Goal: Task Accomplishment & Management: Complete application form

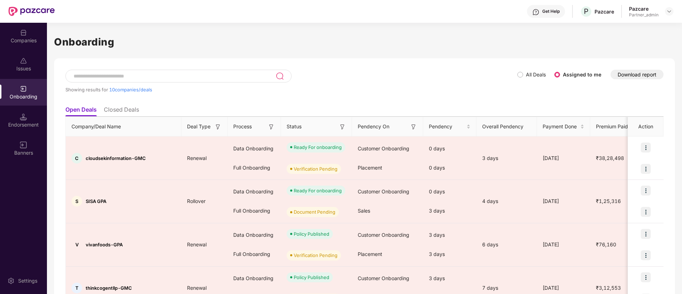
click at [341, 127] on img at bounding box center [342, 126] width 7 height 7
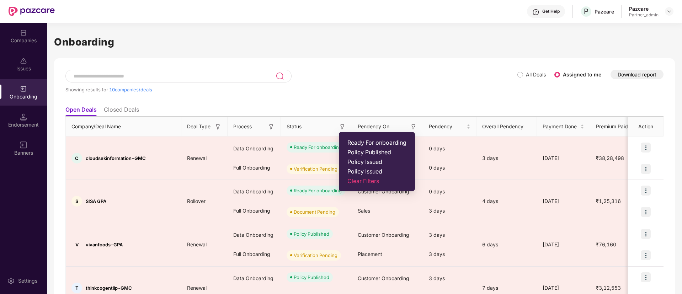
click at [353, 141] on span "Ready For onboarding" at bounding box center [376, 142] width 59 height 7
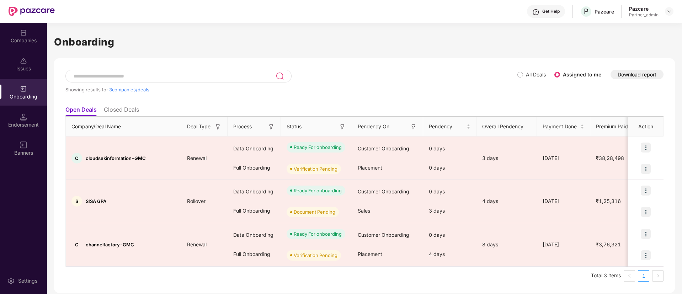
click at [23, 21] on div at bounding box center [32, 11] width 46 height 23
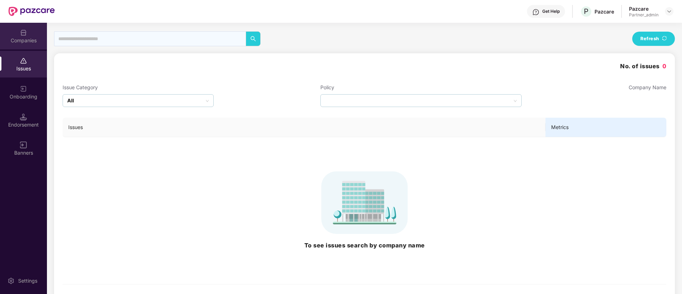
click at [26, 35] on img at bounding box center [23, 32] width 7 height 7
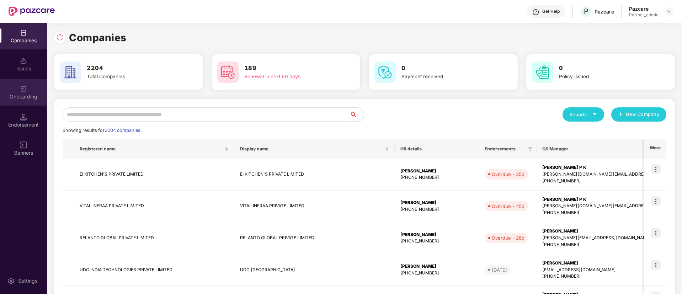
click at [13, 97] on div "Onboarding" at bounding box center [23, 96] width 47 height 7
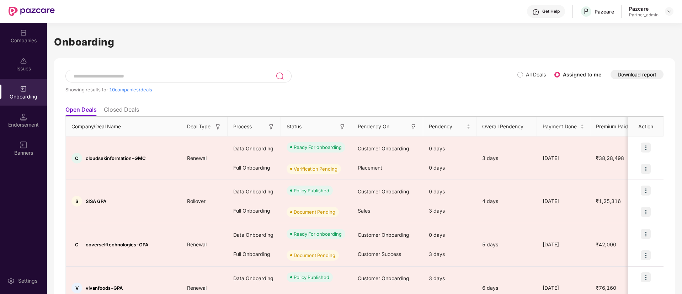
click at [339, 128] on img at bounding box center [342, 126] width 7 height 7
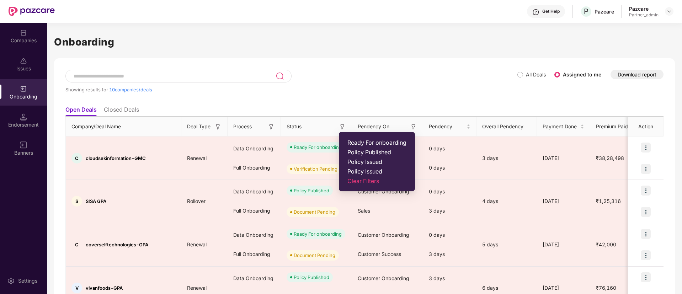
drag, startPoint x: 351, startPoint y: 141, endPoint x: 343, endPoint y: 143, distance: 7.7
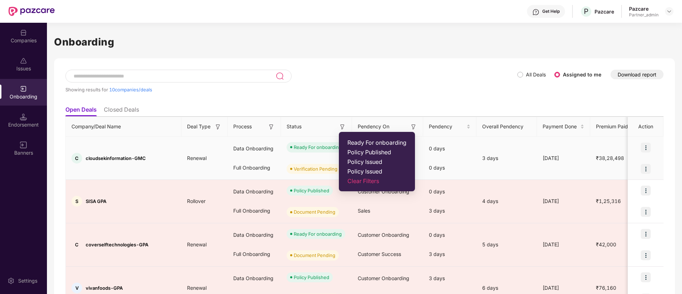
click at [350, 141] on span "Ready For onboarding" at bounding box center [376, 142] width 59 height 7
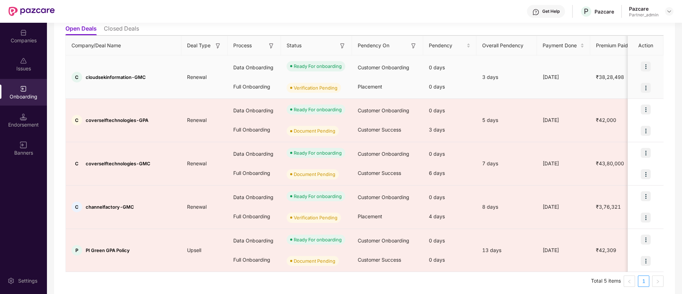
scroll to position [85, 0]
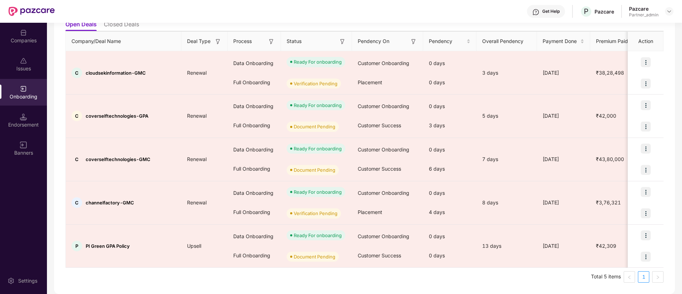
click at [272, 43] on img at bounding box center [271, 41] width 7 height 7
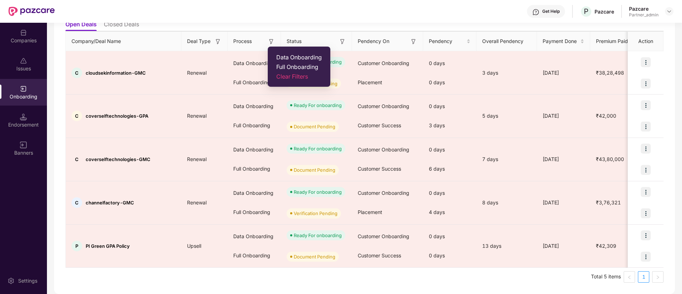
click at [290, 58] on span "Data Onboarding" at bounding box center [298, 57] width 45 height 7
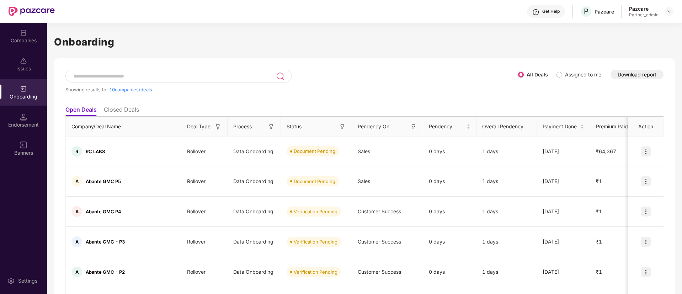
scroll to position [87, 0]
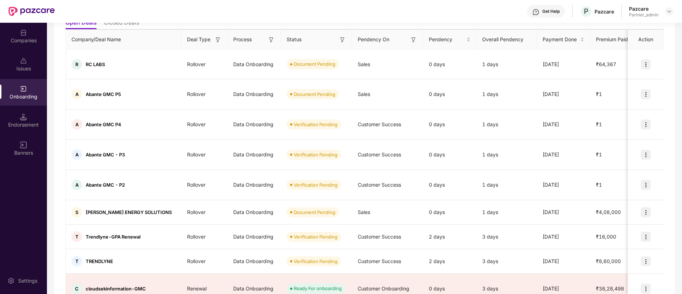
click at [340, 39] on img at bounding box center [342, 39] width 7 height 7
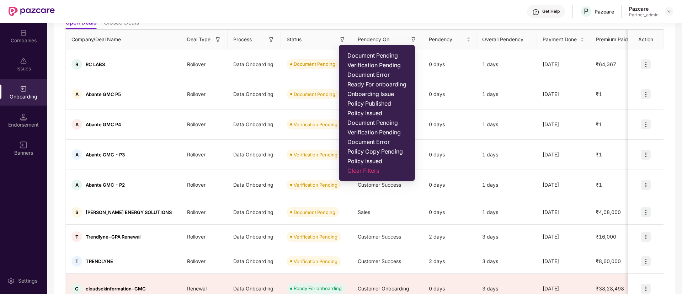
click at [360, 55] on span "Document Pending" at bounding box center [376, 55] width 59 height 7
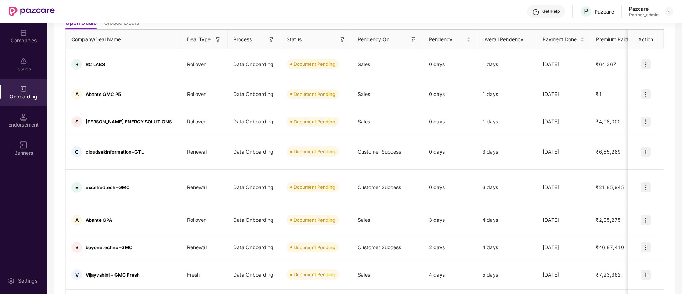
click at [343, 41] on img at bounding box center [342, 39] width 7 height 7
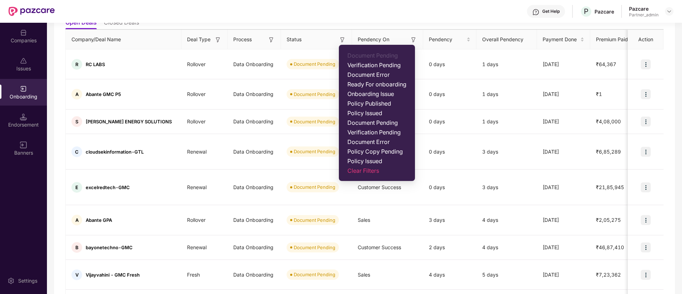
click at [353, 61] on span "Verification Pending" at bounding box center [376, 64] width 59 height 7
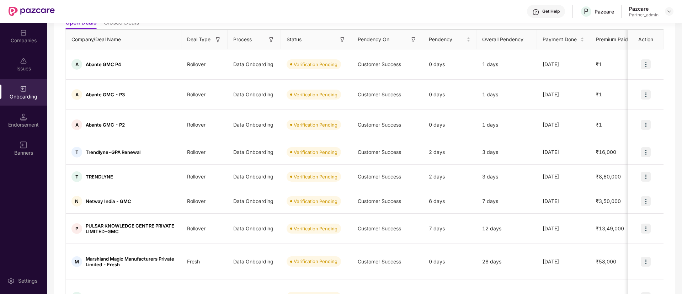
click at [341, 41] on img at bounding box center [342, 39] width 7 height 7
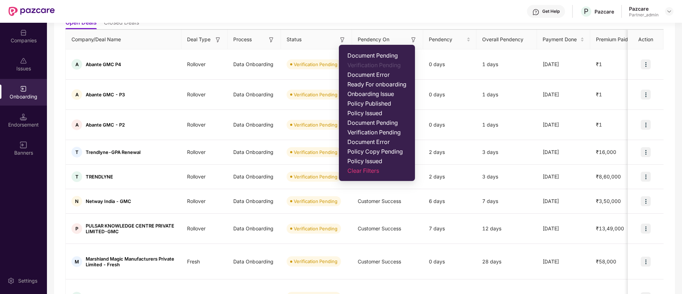
click at [357, 75] on span "Document Error" at bounding box center [376, 74] width 59 height 7
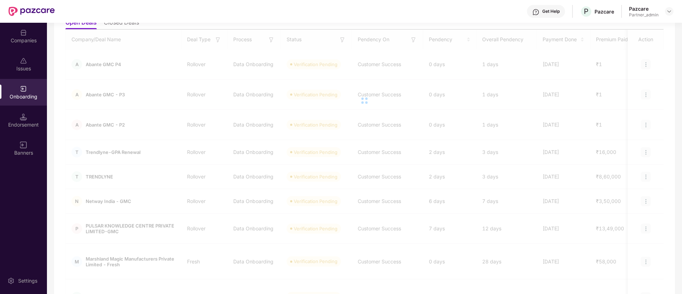
scroll to position [0, 0]
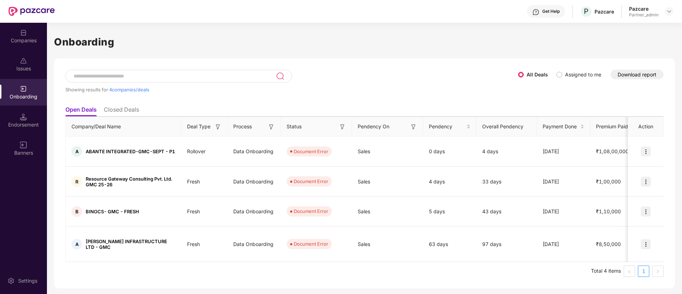
click at [341, 127] on img at bounding box center [342, 126] width 7 height 7
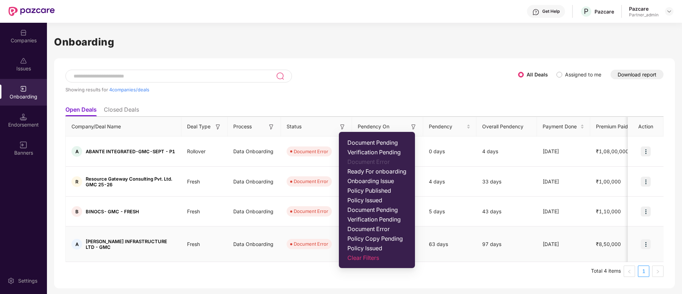
click at [265, 235] on div "Data Onboarding" at bounding box center [253, 244] width 53 height 19
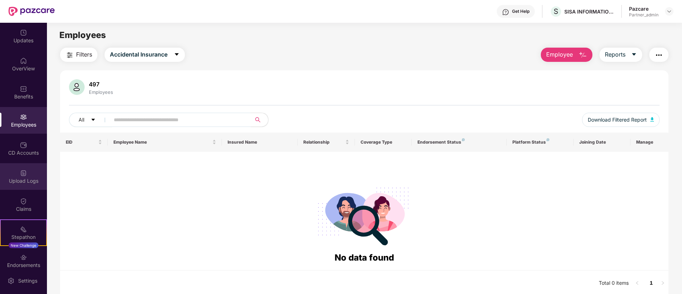
click at [20, 176] on img at bounding box center [23, 173] width 7 height 7
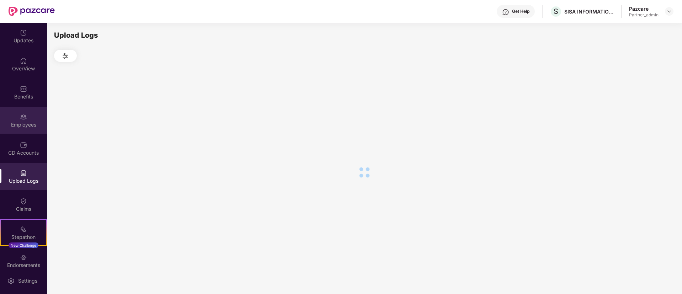
click at [17, 123] on div "Employees" at bounding box center [23, 124] width 47 height 7
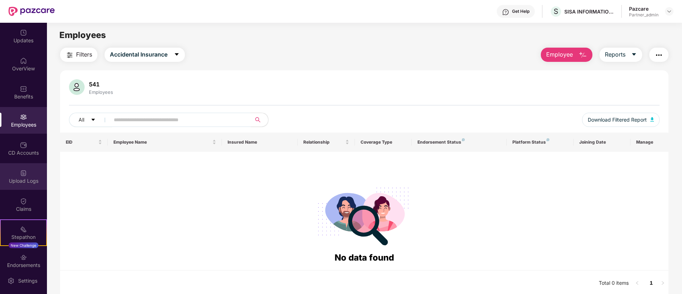
click at [20, 172] on img at bounding box center [23, 173] width 7 height 7
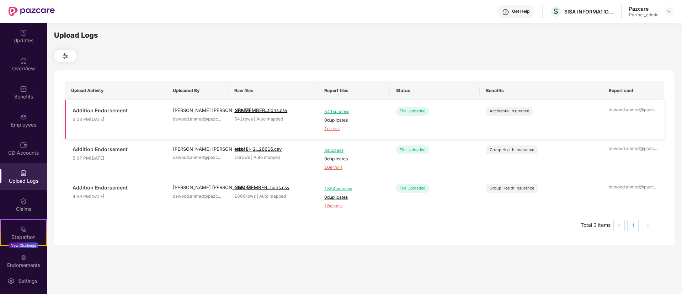
click at [333, 130] on span "1 errors" at bounding box center [353, 128] width 59 height 7
click at [0, 111] on div "Employees" at bounding box center [23, 120] width 47 height 27
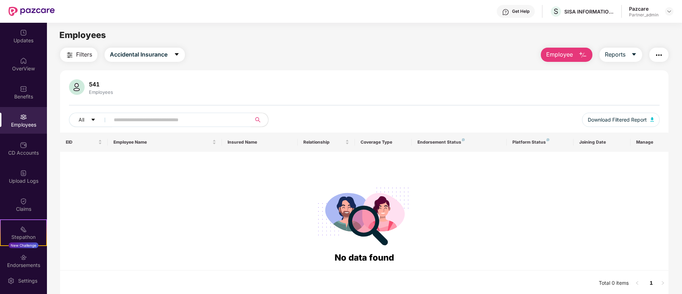
click at [576, 60] on button "Employee" at bounding box center [567, 55] width 52 height 14
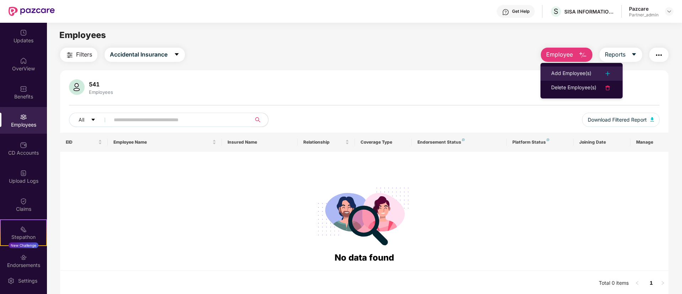
click at [569, 68] on li "Add Employee(s)" at bounding box center [581, 73] width 82 height 14
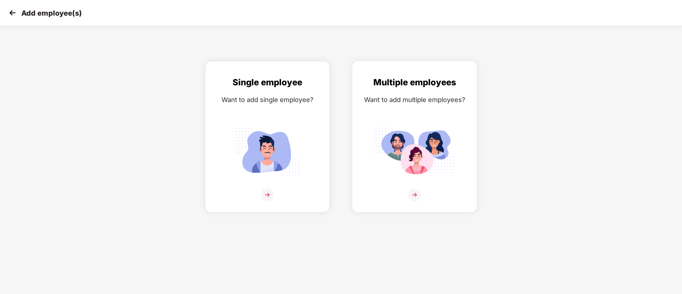
click at [411, 113] on div "Multiple employees Want to add multiple employees?" at bounding box center [414, 143] width 109 height 134
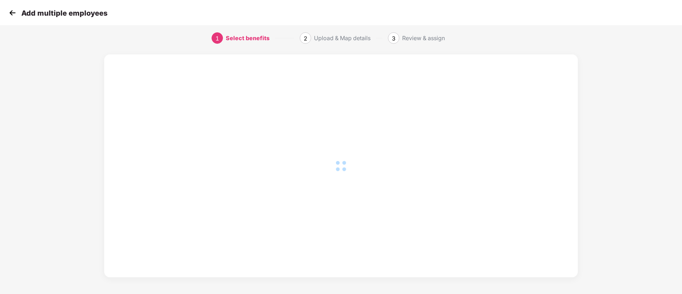
scroll to position [5, 0]
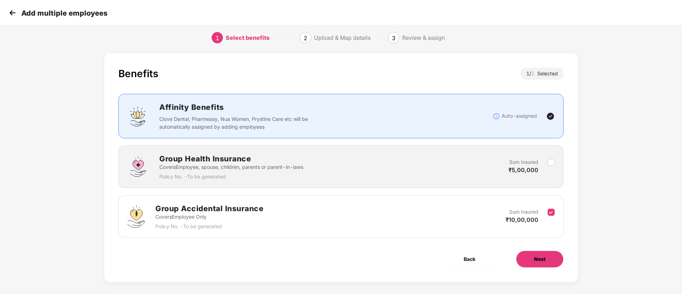
click at [551, 251] on button "Next" at bounding box center [540, 259] width 48 height 17
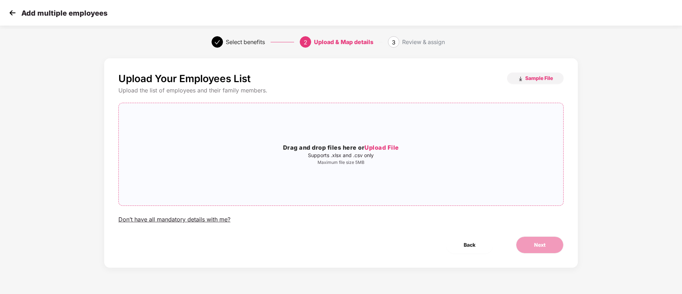
scroll to position [0, 0]
click at [391, 198] on div "Drag and drop files here or Upload File Supports .xlsx and .csv only Maximum fi…" at bounding box center [341, 154] width 444 height 91
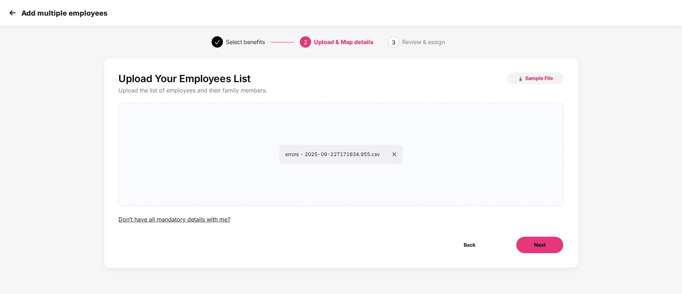
click at [544, 241] on span "Next" at bounding box center [539, 245] width 11 height 8
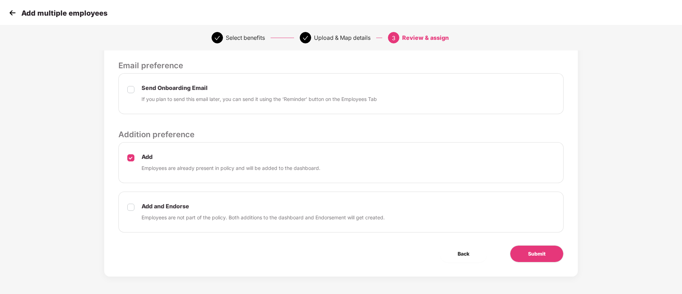
scroll to position [221, 0]
click at [524, 248] on button "Submit" at bounding box center [537, 253] width 54 height 17
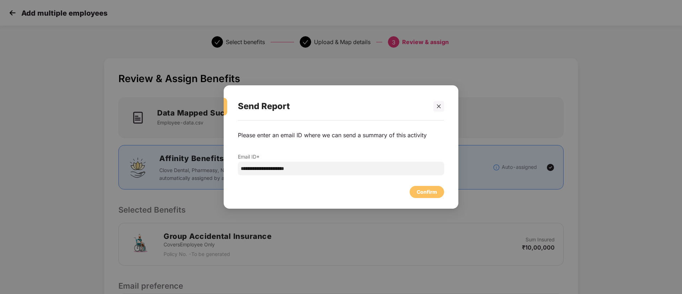
click at [422, 189] on div "Confirm" at bounding box center [427, 192] width 20 height 8
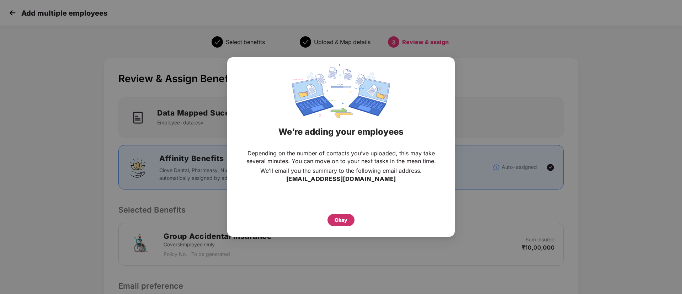
click at [345, 218] on div "Okay" at bounding box center [340, 220] width 13 height 8
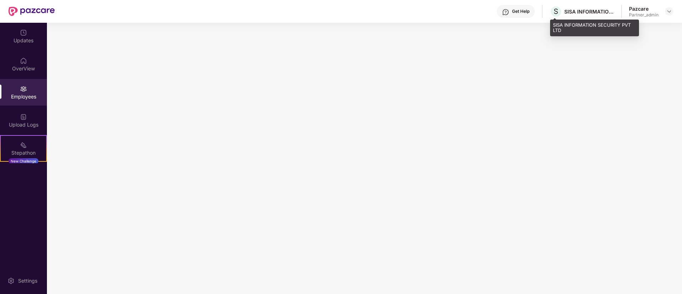
click at [581, 15] on div "S SISA INFORMATION SECURITY PVT LTD" at bounding box center [581, 11] width 64 height 12
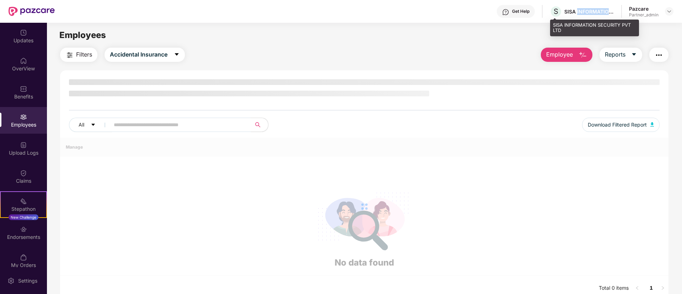
click at [581, 15] on div "S SISA INFORMATION SECURITY PVT LTD" at bounding box center [581, 11] width 64 height 12
copy div "INFORMATION"
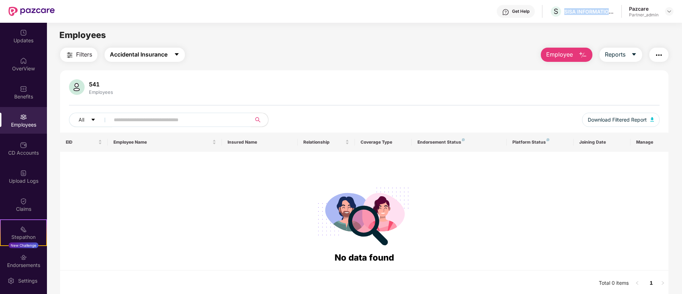
click at [133, 59] on span "Accidental Insurance" at bounding box center [139, 54] width 58 height 9
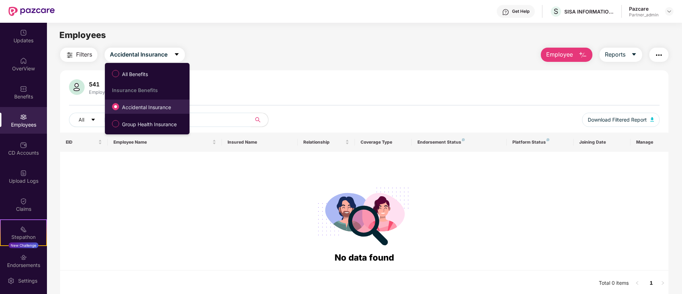
click at [130, 108] on span "Accidental Insurance" at bounding box center [146, 107] width 55 height 8
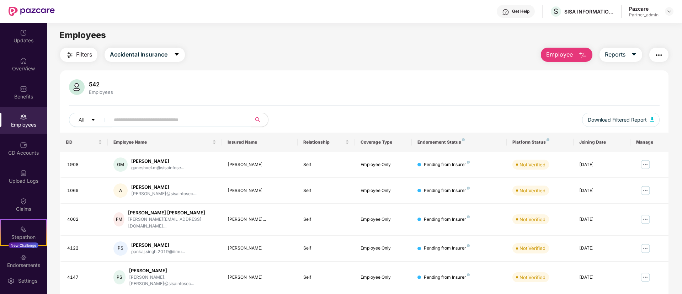
click at [665, 12] on div at bounding box center [669, 11] width 9 height 9
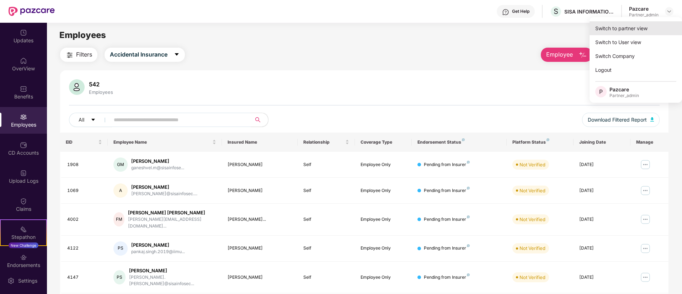
click at [644, 28] on div "Switch to partner view" at bounding box center [635, 28] width 92 height 14
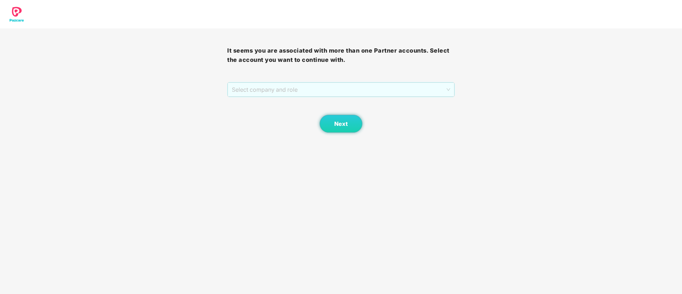
drag, startPoint x: 254, startPoint y: 87, endPoint x: 272, endPoint y: 98, distance: 20.7
click at [254, 88] on span "Select company and role" at bounding box center [341, 90] width 218 height 14
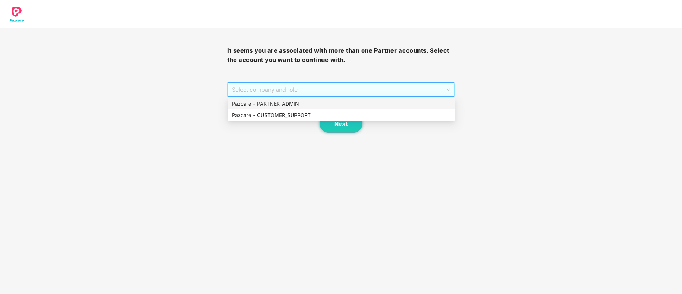
click at [272, 100] on div "Pazcare - PARTNER_ADMIN" at bounding box center [341, 104] width 219 height 8
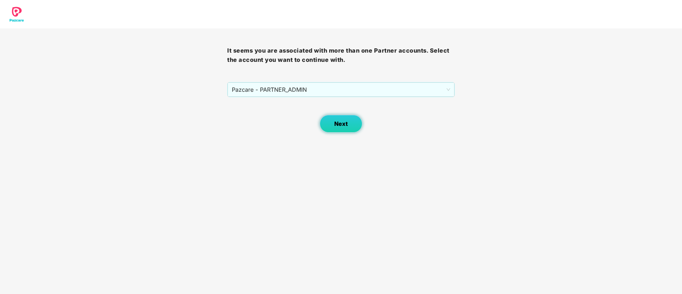
drag, startPoint x: 363, startPoint y: 127, endPoint x: 350, endPoint y: 124, distance: 12.6
click at [362, 127] on div "Next" at bounding box center [340, 115] width 227 height 36
click at [349, 124] on button "Next" at bounding box center [341, 124] width 43 height 18
